Goal: Task Accomplishment & Management: Complete application form

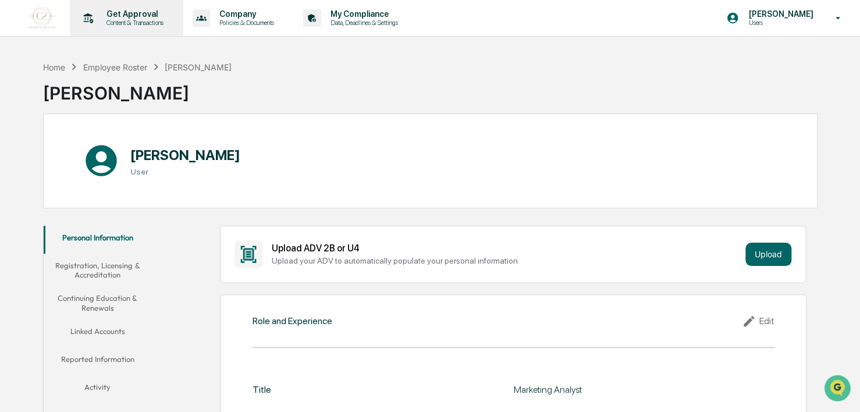
click at [143, 20] on p "Content & Transactions" at bounding box center [133, 23] width 72 height 8
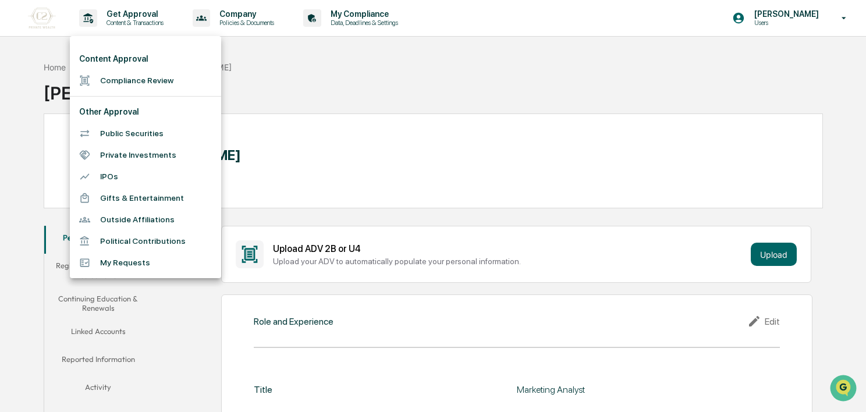
click at [154, 77] on li "Compliance Review" at bounding box center [145, 81] width 151 height 22
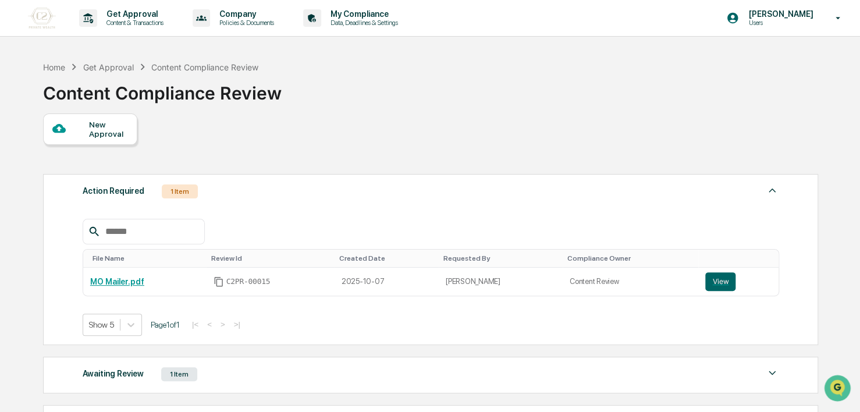
click at [111, 129] on div "New Approval" at bounding box center [108, 129] width 39 height 19
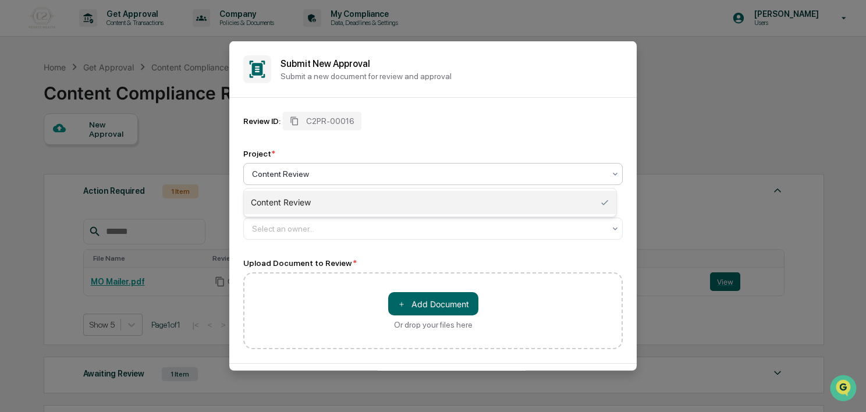
click at [326, 182] on div "Content Review" at bounding box center [428, 174] width 364 height 16
click at [321, 207] on div "Content Review" at bounding box center [430, 202] width 373 height 23
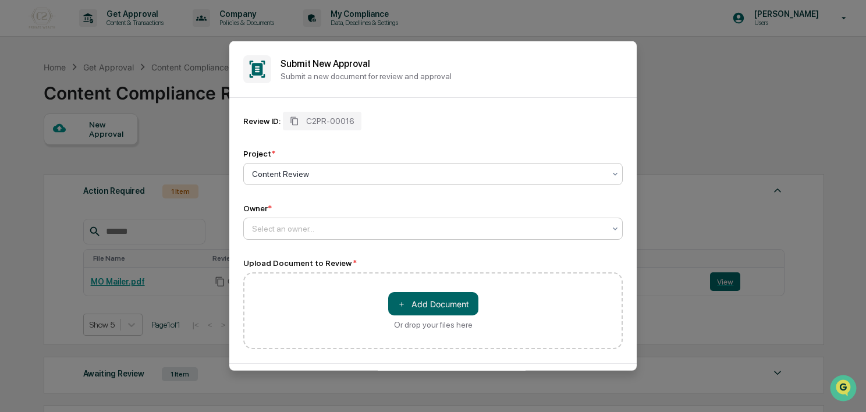
click at [293, 227] on div at bounding box center [428, 229] width 353 height 12
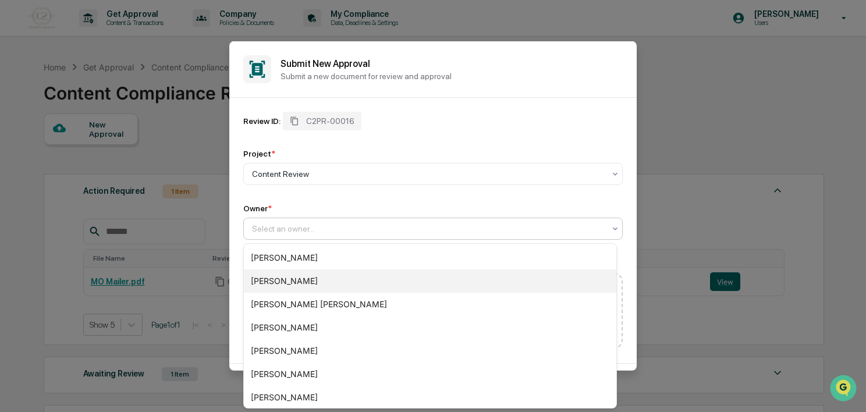
scroll to position [143, 0]
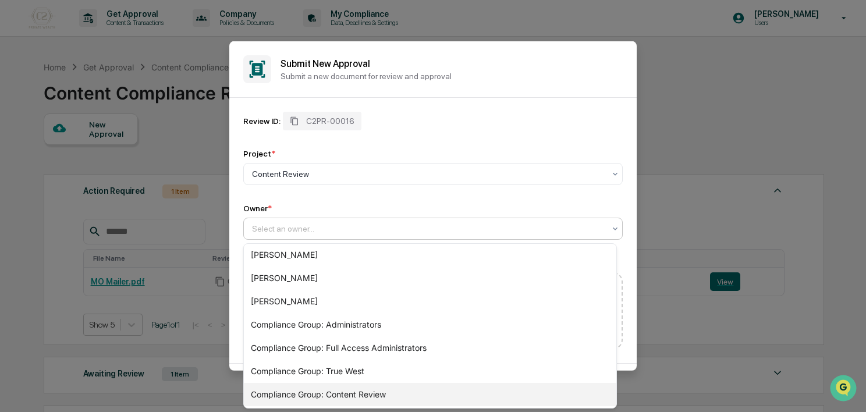
click at [314, 391] on div "Compliance Group: Content Review" at bounding box center [430, 394] width 373 height 23
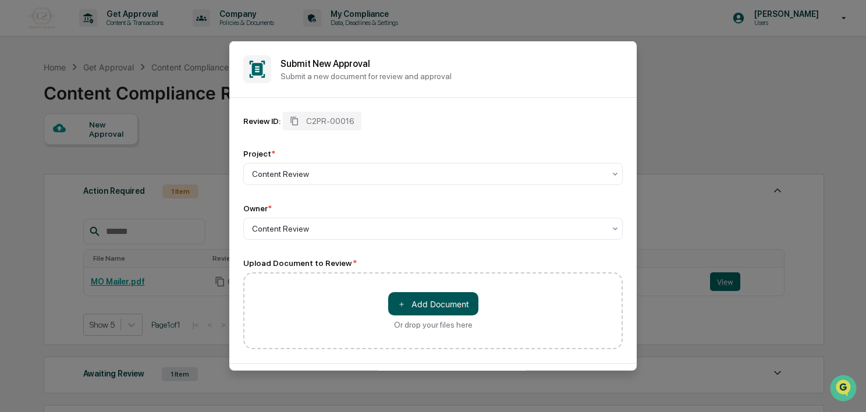
click at [424, 307] on button "＋ Add Document" at bounding box center [433, 303] width 90 height 23
click at [449, 308] on button "＋ Add Document" at bounding box center [433, 303] width 90 height 23
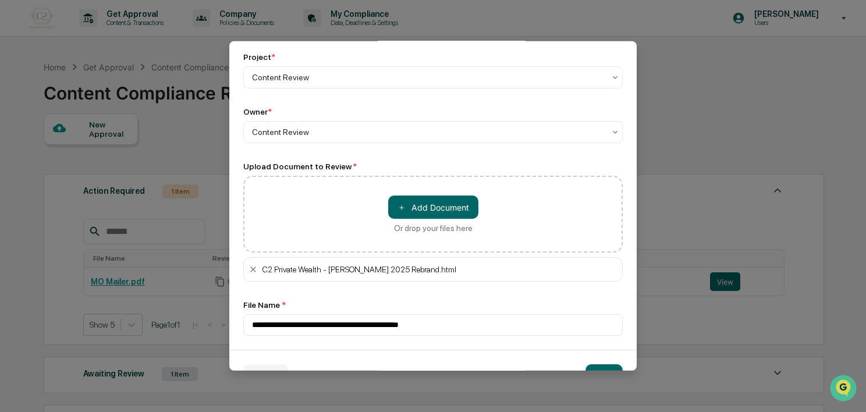
scroll to position [130, 0]
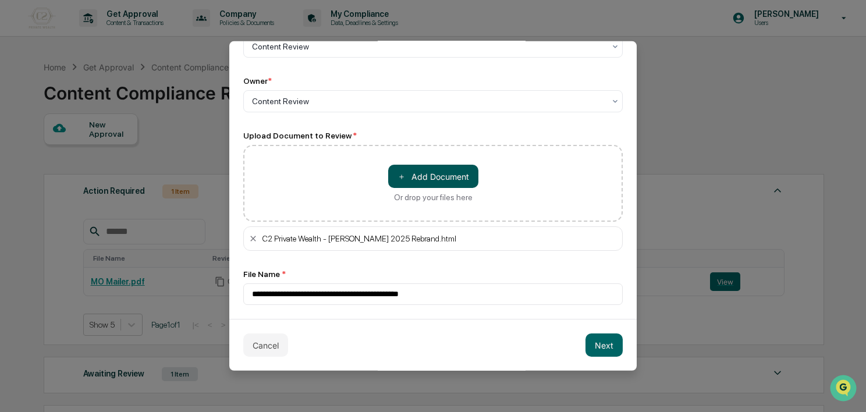
click at [428, 176] on button "＋ Add Document" at bounding box center [433, 176] width 90 height 23
click at [601, 348] on button "Next" at bounding box center [604, 345] width 37 height 23
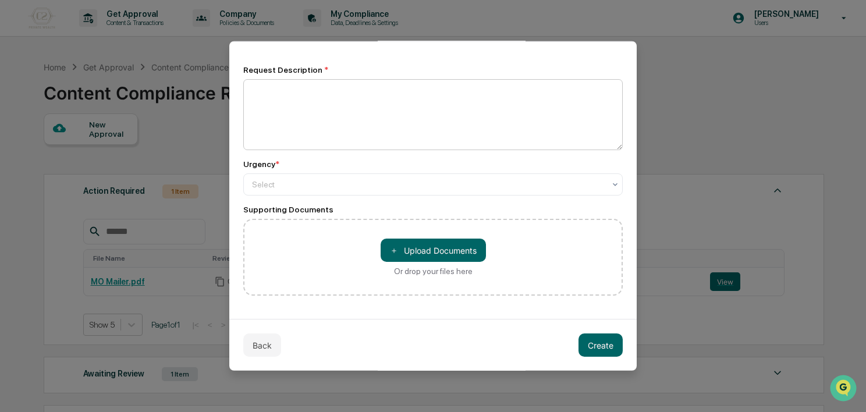
scroll to position [0, 0]
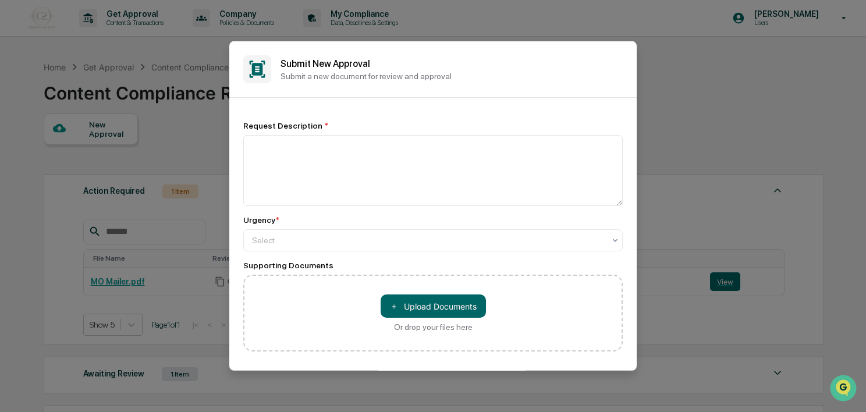
click at [279, 117] on div "Request Description * Urgency * Select Supporting Documents ＋ Upload Documents …" at bounding box center [433, 236] width 380 height 249
click at [285, 175] on textarea at bounding box center [433, 170] width 380 height 71
paste textarea "**********"
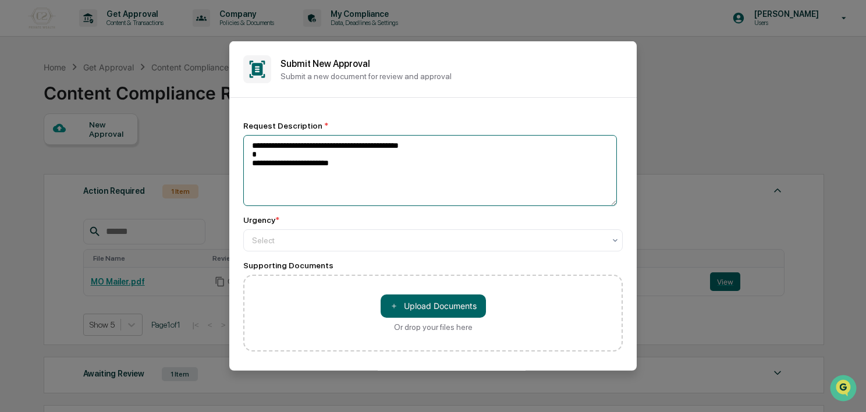
drag, startPoint x: 433, startPoint y: 148, endPoint x: 251, endPoint y: 147, distance: 182.2
click at [251, 147] on textarea "**********" at bounding box center [430, 170] width 374 height 71
click at [254, 158] on textarea "**********" at bounding box center [430, 170] width 374 height 71
click at [255, 149] on textarea "**********" at bounding box center [430, 170] width 374 height 71
click at [252, 147] on textarea "**********" at bounding box center [430, 170] width 374 height 71
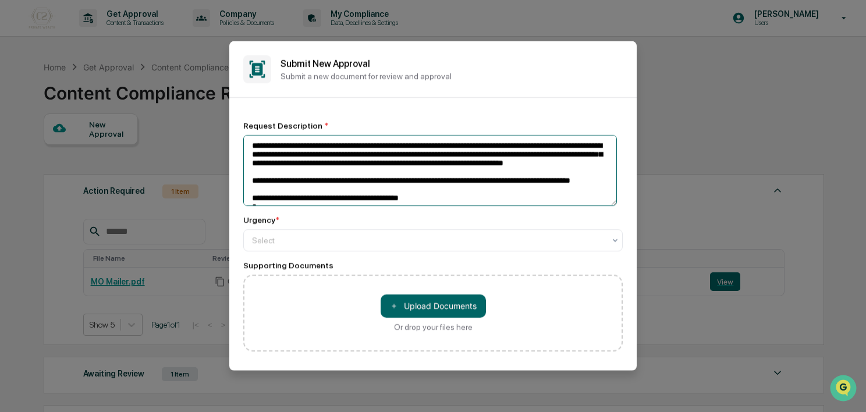
scroll to position [5, 0]
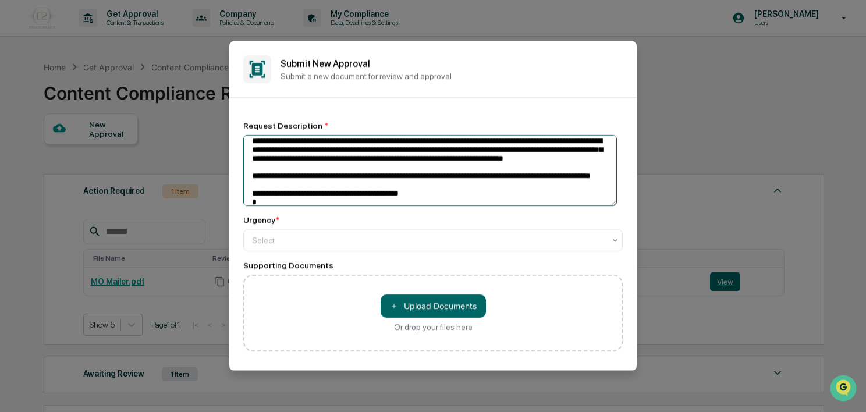
click at [570, 190] on textarea "**********" at bounding box center [430, 170] width 374 height 71
drag, startPoint x: 540, startPoint y: 197, endPoint x: 296, endPoint y: 199, distance: 243.9
click at [403, 192] on textarea "**********" at bounding box center [430, 170] width 374 height 71
click at [361, 203] on textarea "**********" at bounding box center [430, 170] width 374 height 71
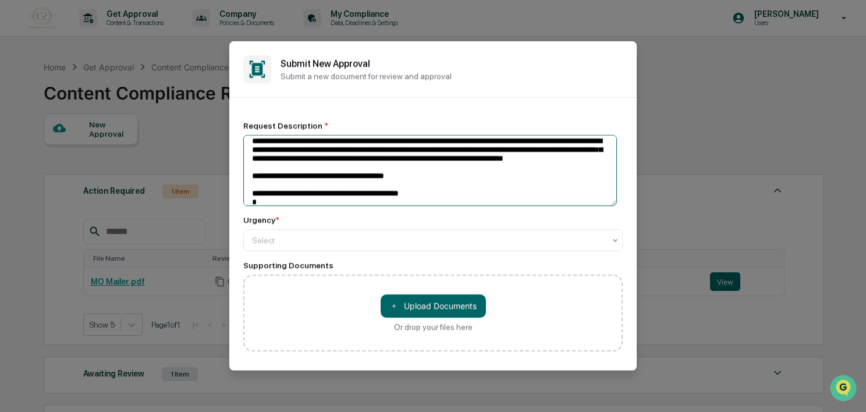
click at [373, 193] on textarea "**********" at bounding box center [430, 170] width 374 height 71
type textarea "**********"
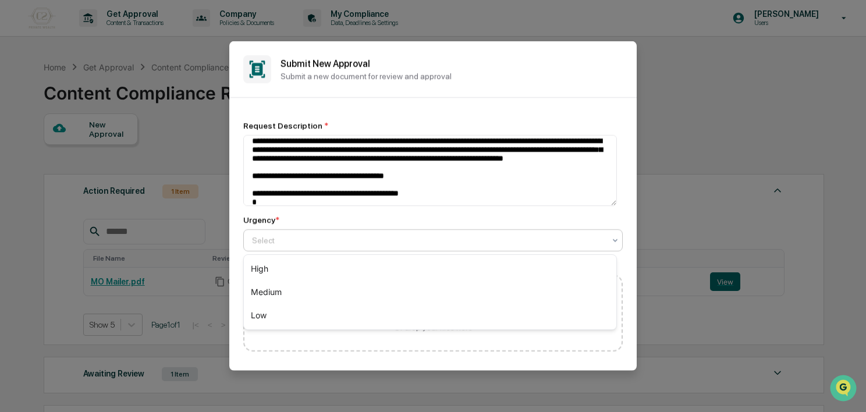
click at [355, 244] on div at bounding box center [428, 240] width 353 height 12
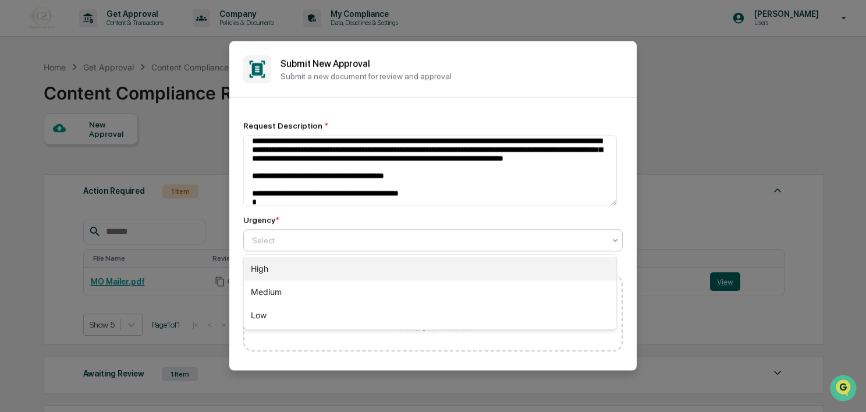
click at [341, 268] on div "High" at bounding box center [430, 268] width 373 height 23
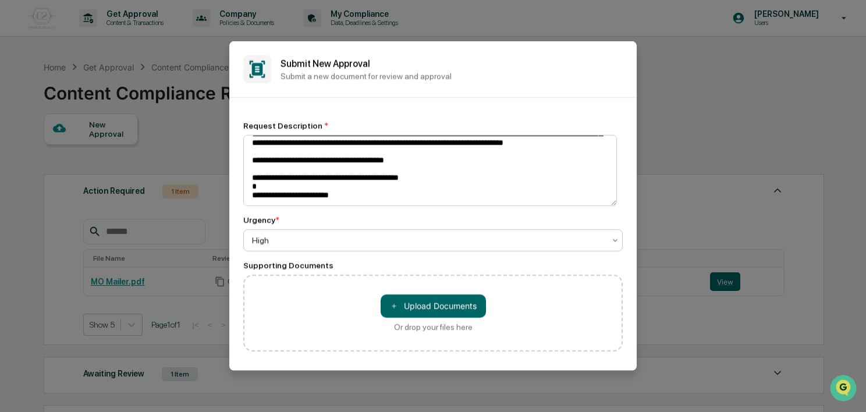
scroll to position [40, 0]
click at [421, 179] on textarea "**********" at bounding box center [430, 170] width 374 height 71
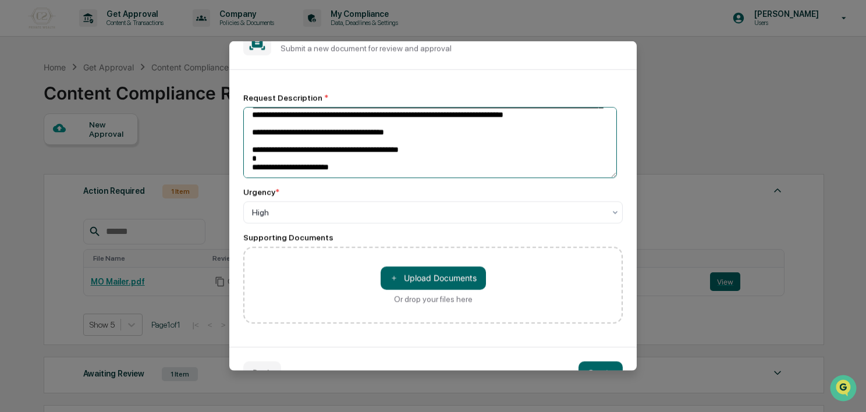
scroll to position [56, 0]
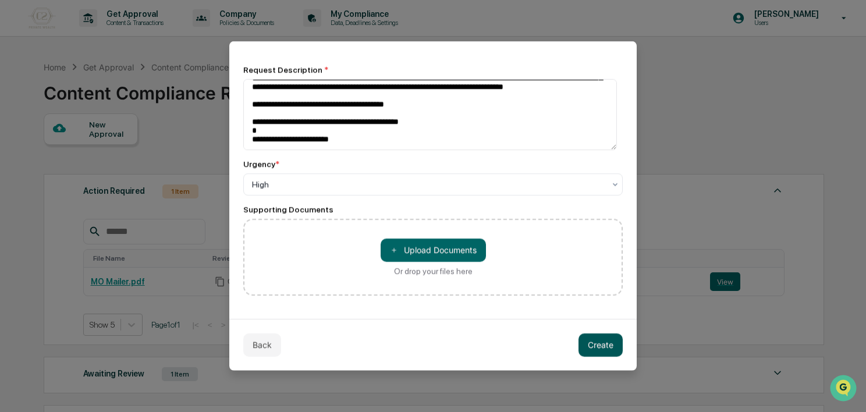
click at [588, 352] on button "Create" at bounding box center [601, 344] width 44 height 23
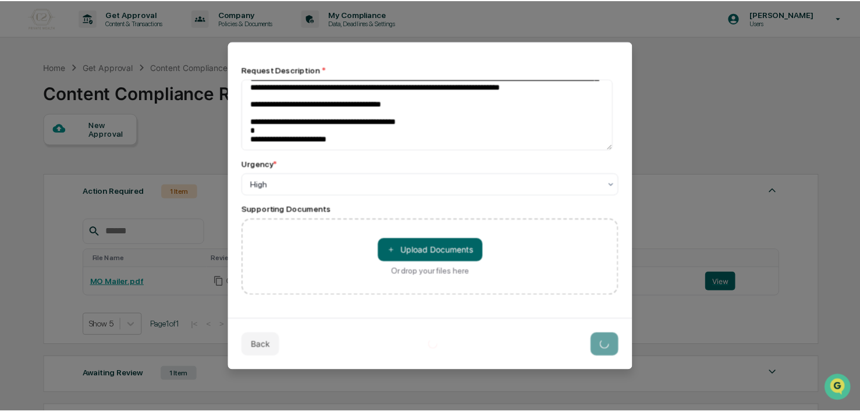
scroll to position [0, 0]
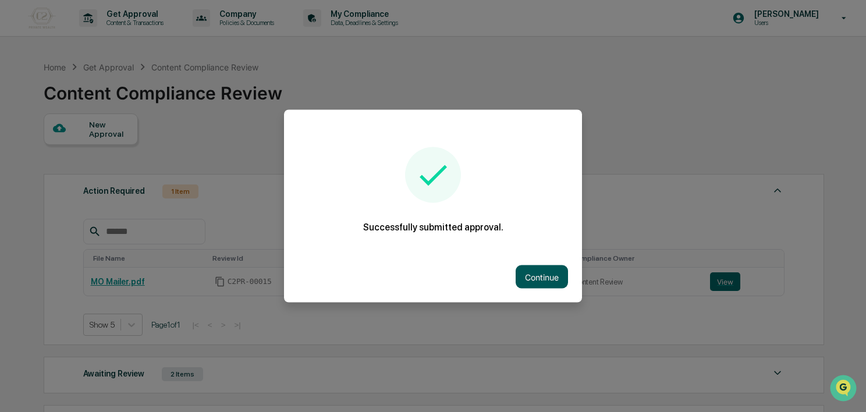
click at [531, 281] on button "Continue" at bounding box center [542, 276] width 52 height 23
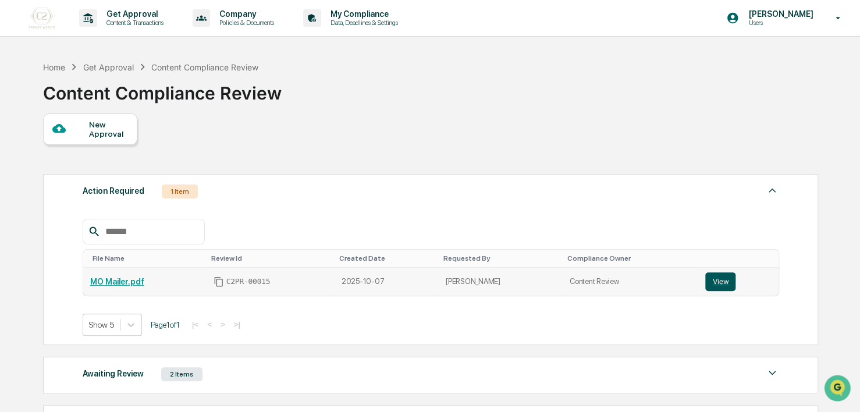
click at [705, 282] on button "View" at bounding box center [720, 281] width 30 height 19
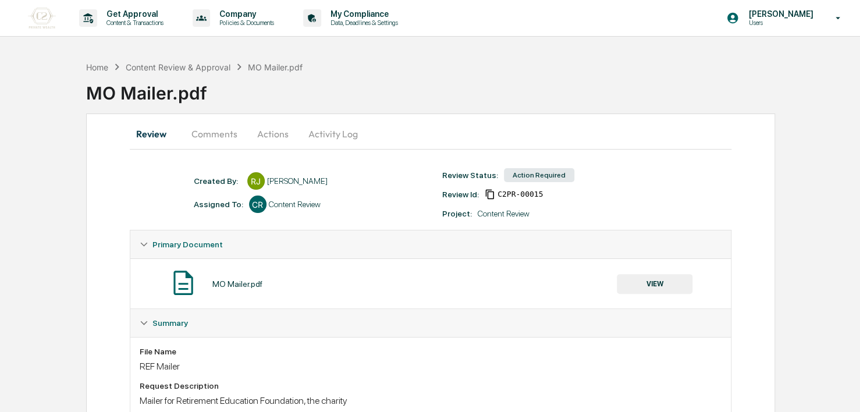
click at [236, 140] on button "Comments" at bounding box center [214, 134] width 65 height 28
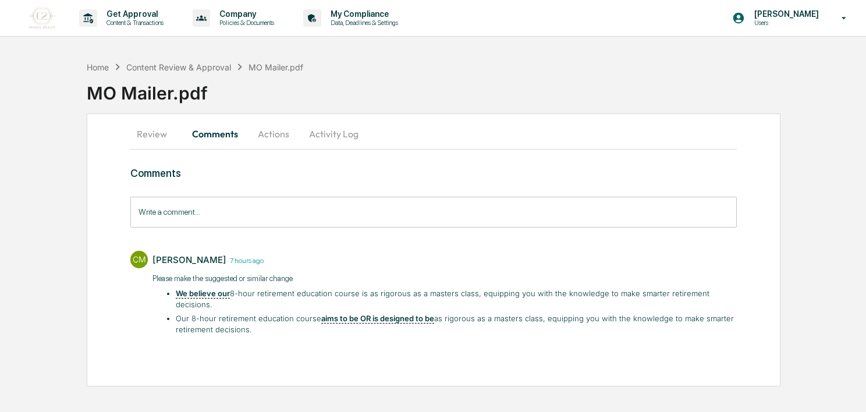
click at [273, 136] on button "Actions" at bounding box center [273, 134] width 52 height 28
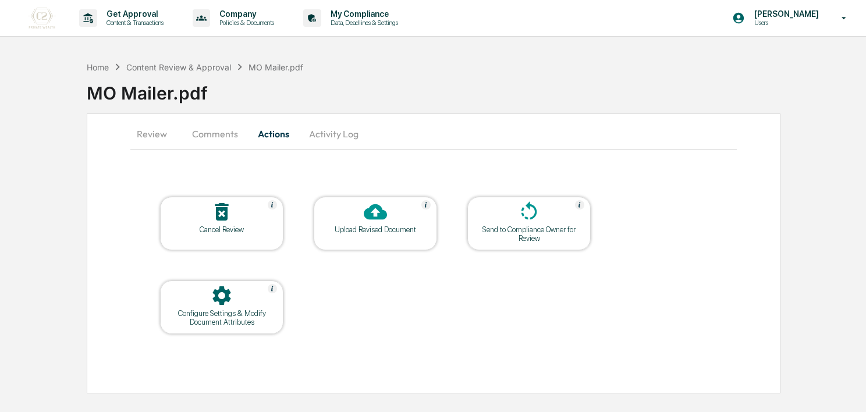
click at [161, 134] on button "Review" at bounding box center [156, 134] width 52 height 28
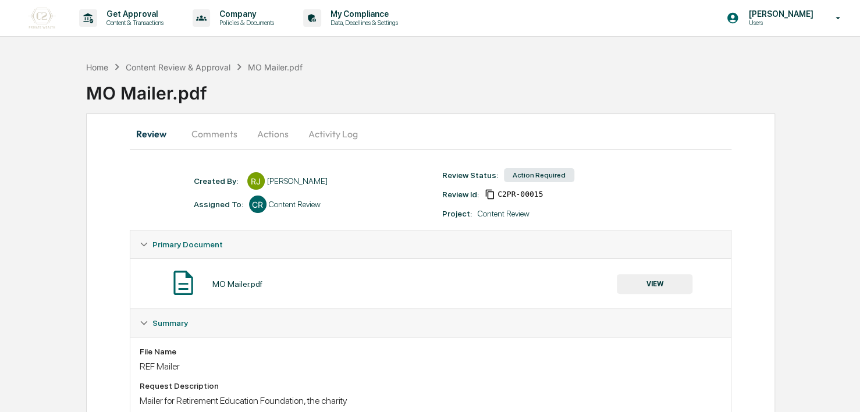
click at [209, 136] on button "Comments" at bounding box center [214, 134] width 65 height 28
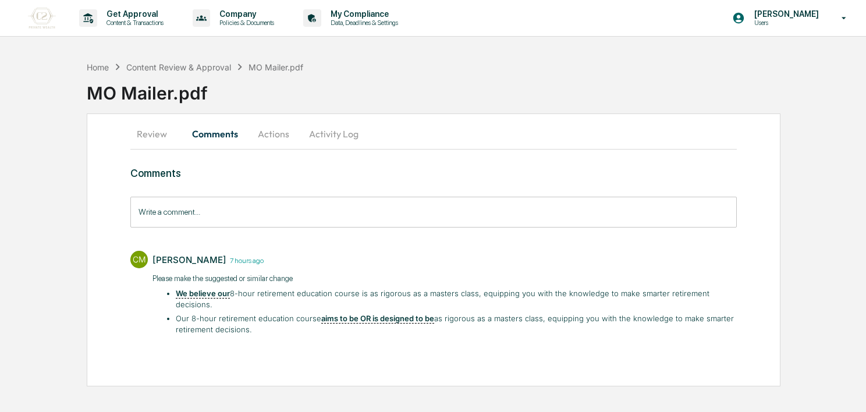
click at [295, 144] on button "Actions" at bounding box center [273, 134] width 52 height 28
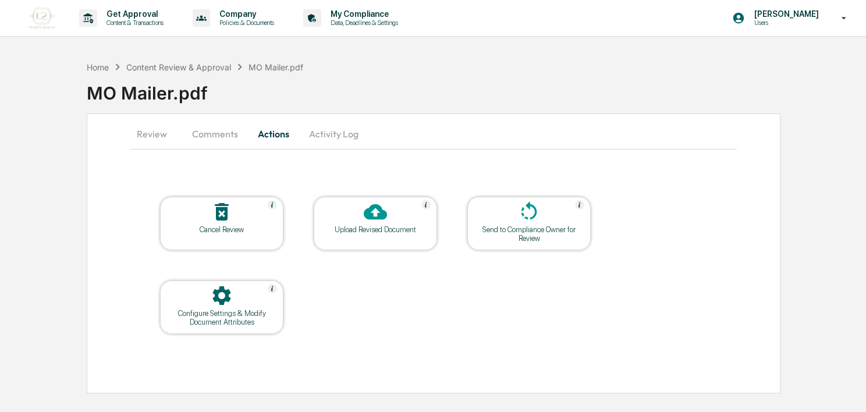
click at [317, 144] on button "Activity Log" at bounding box center [334, 134] width 68 height 28
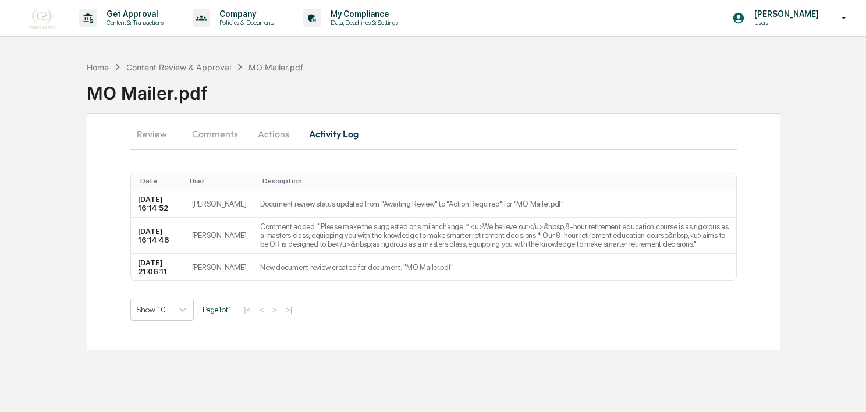
click at [272, 140] on button "Actions" at bounding box center [273, 134] width 52 height 28
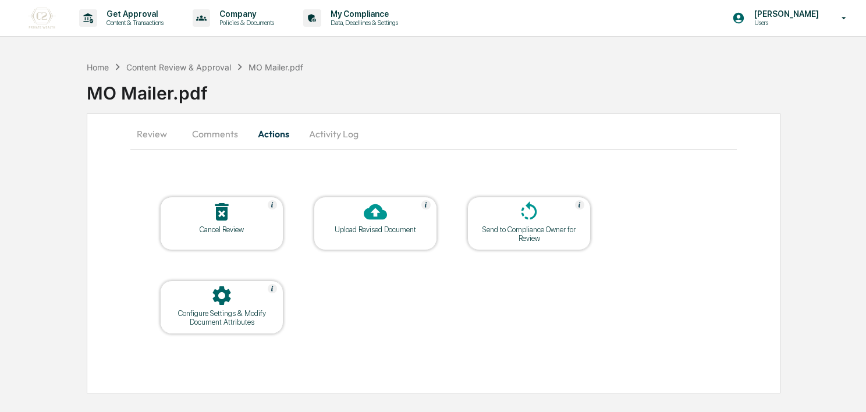
click at [368, 235] on div "Upload Revised Document" at bounding box center [375, 224] width 123 height 54
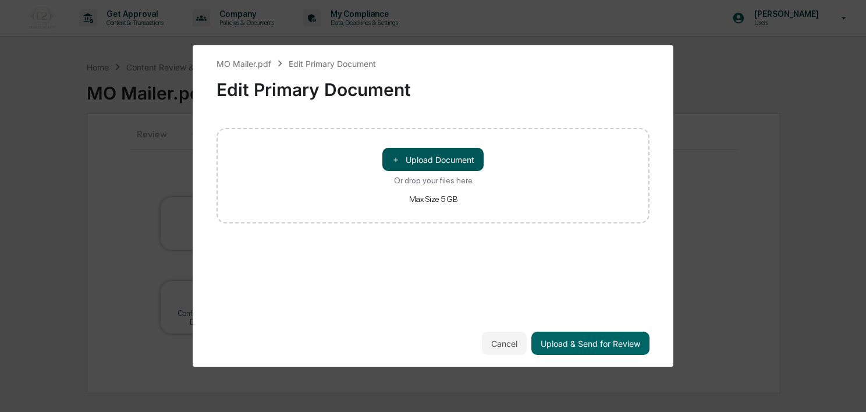
click at [431, 160] on button "＋ Upload Document" at bounding box center [432, 159] width 101 height 23
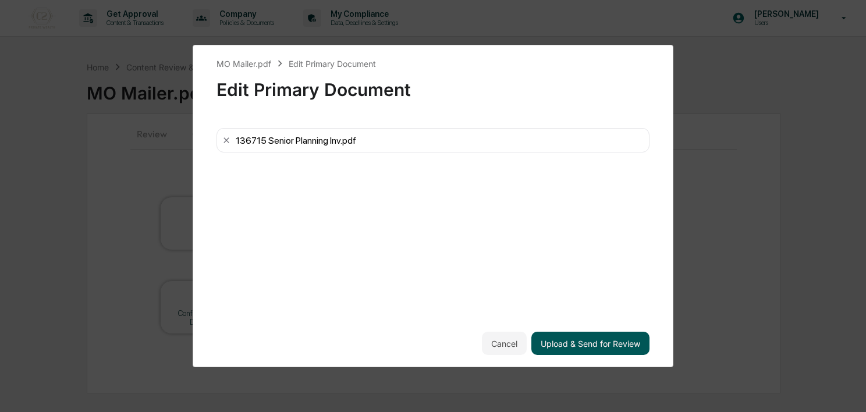
click at [570, 335] on button "Upload & Send for Review" at bounding box center [590, 343] width 118 height 23
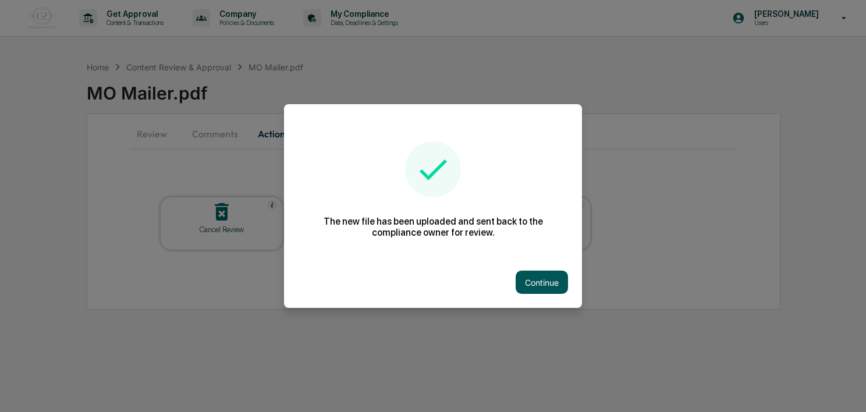
click at [534, 279] on button "Continue" at bounding box center [542, 282] width 52 height 23
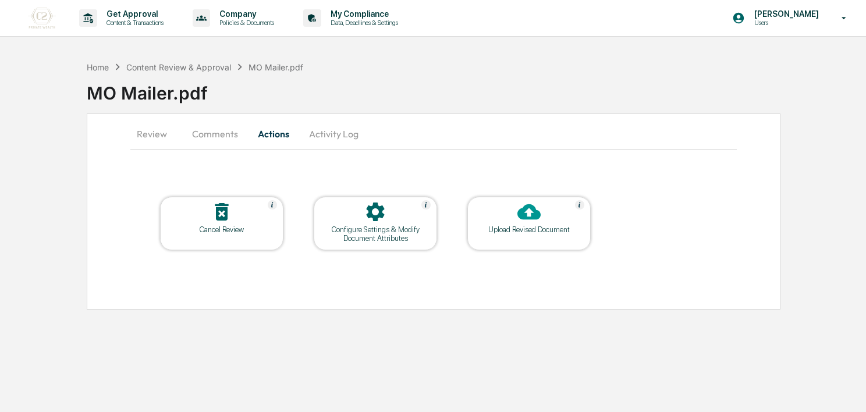
click at [145, 134] on button "Review" at bounding box center [156, 134] width 52 height 28
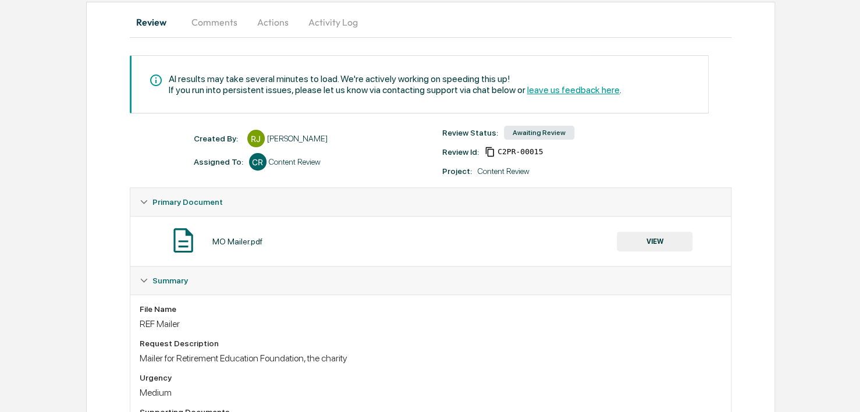
scroll to position [163, 0]
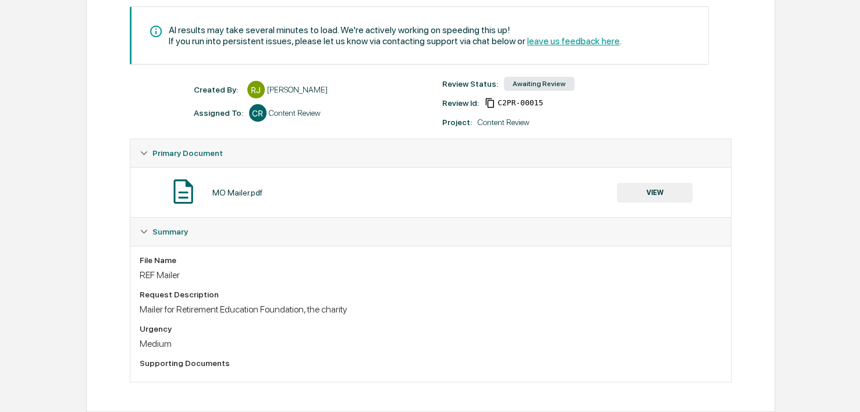
click at [664, 191] on button "VIEW" at bounding box center [655, 193] width 76 height 20
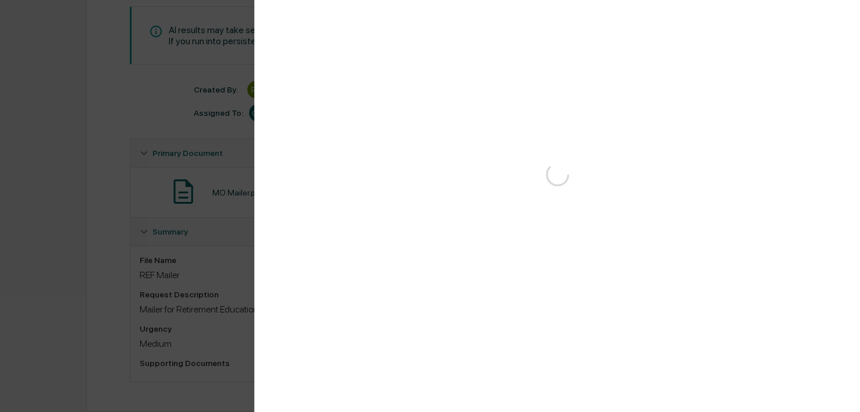
click at [198, 187] on div "Version History" at bounding box center [430, 206] width 860 height 412
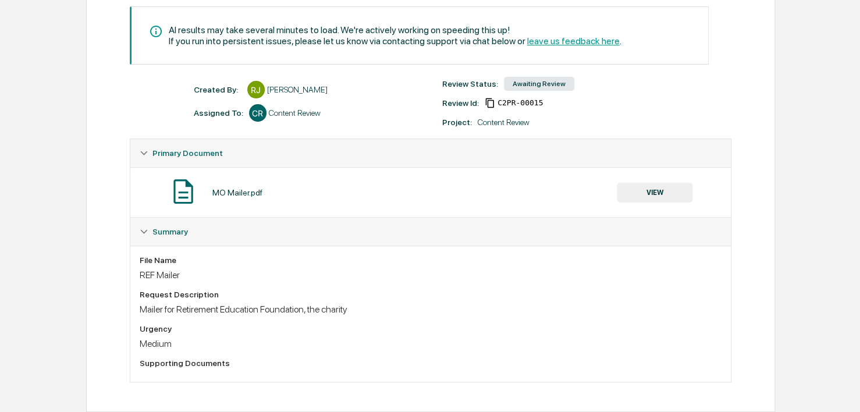
scroll to position [0, 0]
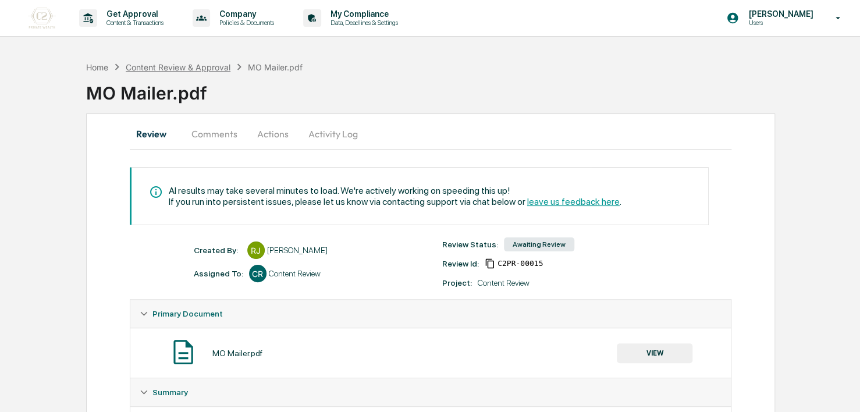
click at [141, 66] on div "Content Review & Approval" at bounding box center [178, 67] width 105 height 10
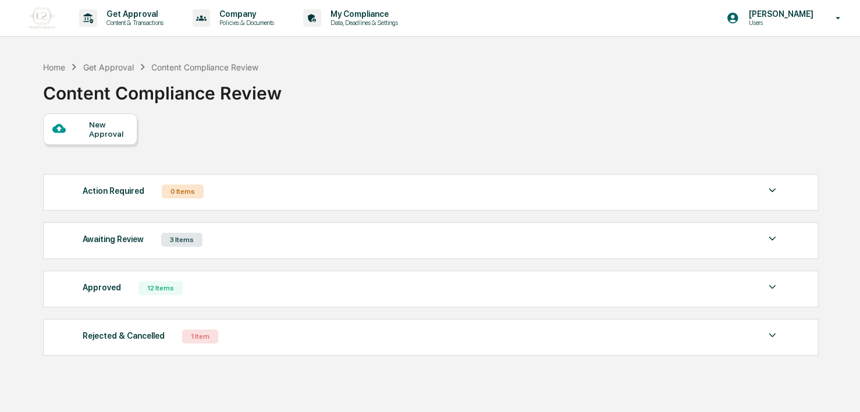
click at [182, 243] on div "3 Items" at bounding box center [181, 240] width 41 height 14
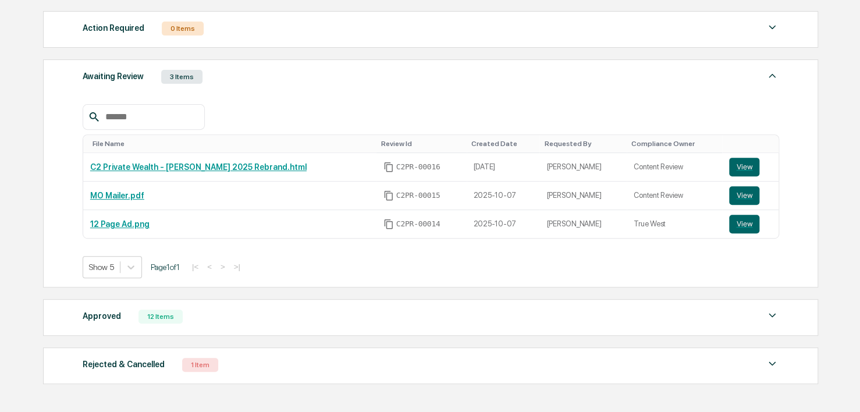
scroll to position [219, 0]
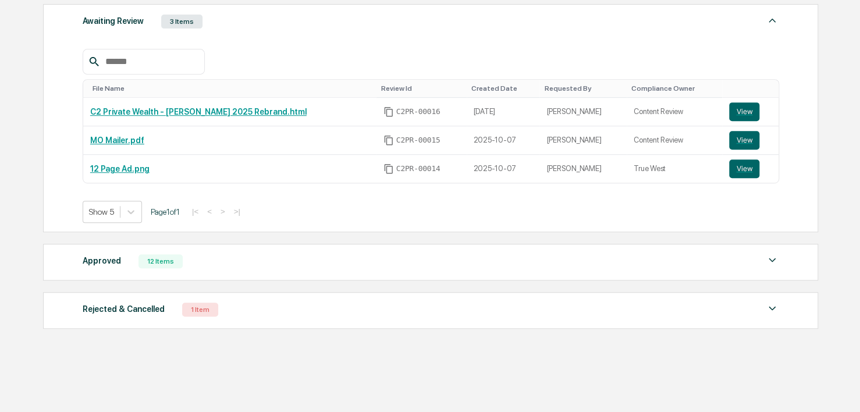
click at [147, 268] on div "12 Items" at bounding box center [161, 261] width 44 height 14
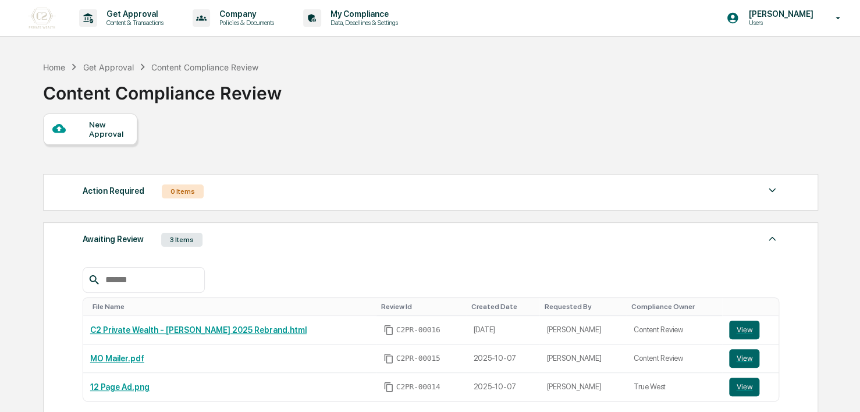
scroll to position [0, 0]
click at [272, 16] on p "Company" at bounding box center [245, 13] width 70 height 9
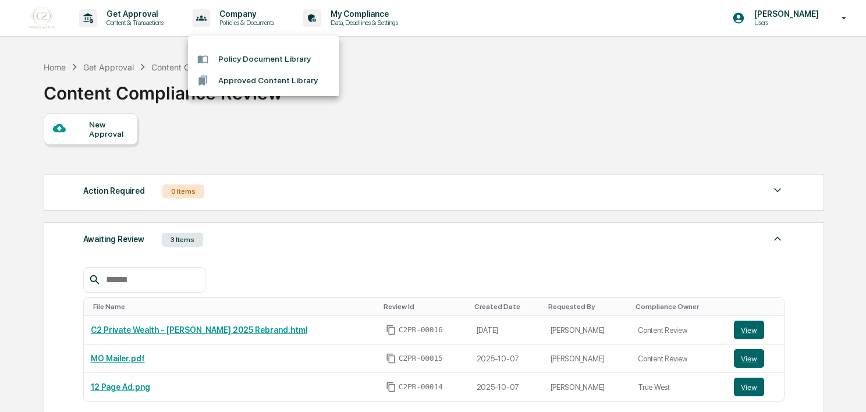
click at [400, 12] on div at bounding box center [433, 206] width 866 height 412
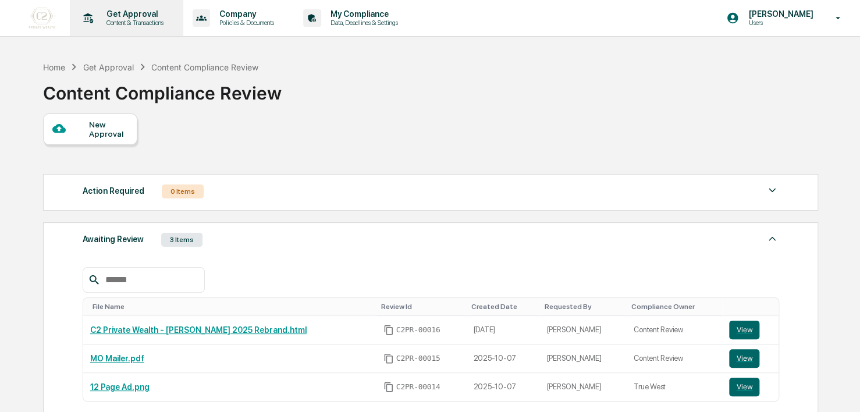
click at [122, 15] on p "Get Approval" at bounding box center [133, 13] width 72 height 9
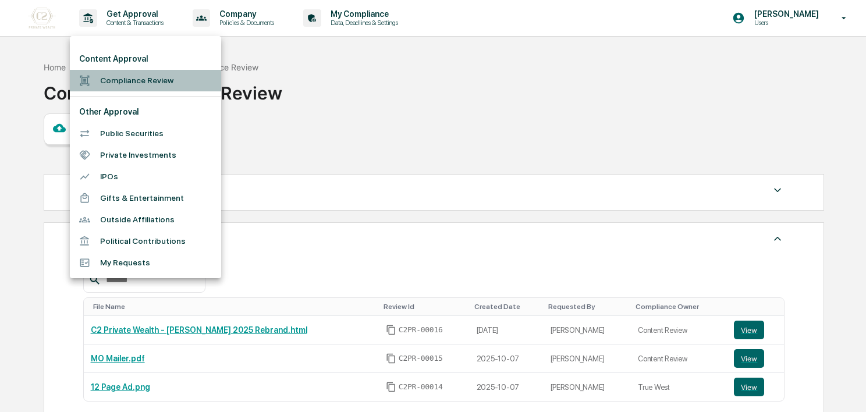
click at [160, 81] on li "Compliance Review" at bounding box center [145, 81] width 151 height 22
